Goal: Task Accomplishment & Management: Manage account settings

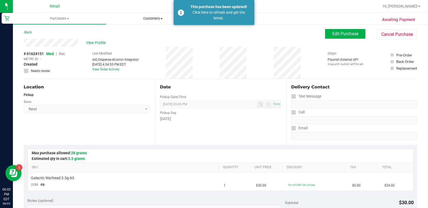
click at [137, 16] on uib-tab-heading "Customers All customers Add a new customer All physicians" at bounding box center [152, 18] width 93 height 11
click at [127, 33] on span "All customers" at bounding box center [125, 32] width 39 height 5
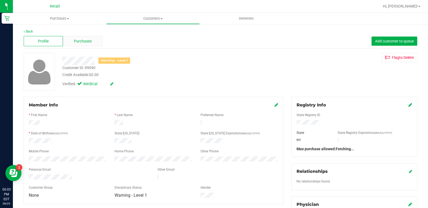
click at [73, 43] on div "Purchases" at bounding box center [82, 41] width 39 height 10
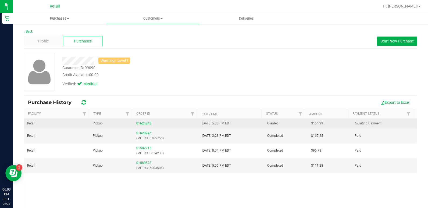
click at [140, 122] on link "01624243" at bounding box center [143, 123] width 15 height 4
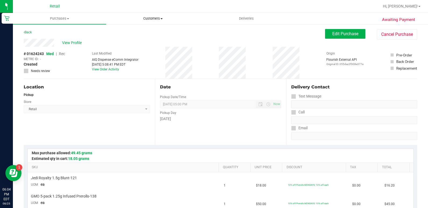
click at [154, 15] on uib-tab-heading "Customers All customers Add a new customer All physicians" at bounding box center [152, 18] width 93 height 11
click at [138, 31] on span "All customers" at bounding box center [125, 32] width 39 height 5
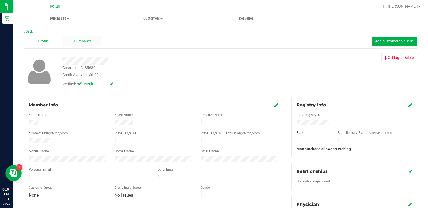
click at [82, 41] on span "Purchases" at bounding box center [83, 41] width 18 height 6
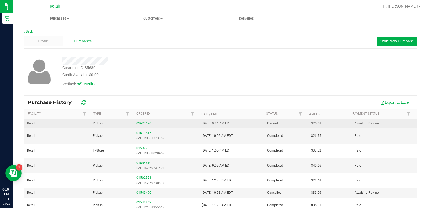
click at [140, 124] on link "01623126" at bounding box center [143, 123] width 15 height 4
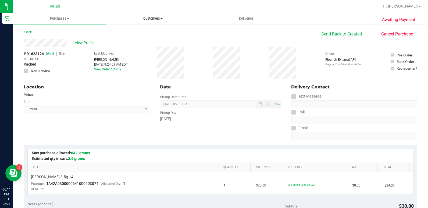
click at [152, 19] on span "Customers" at bounding box center [152, 18] width 93 height 5
click at [140, 31] on span "All customers" at bounding box center [125, 32] width 39 height 5
